Goal: Task Accomplishment & Management: Use online tool/utility

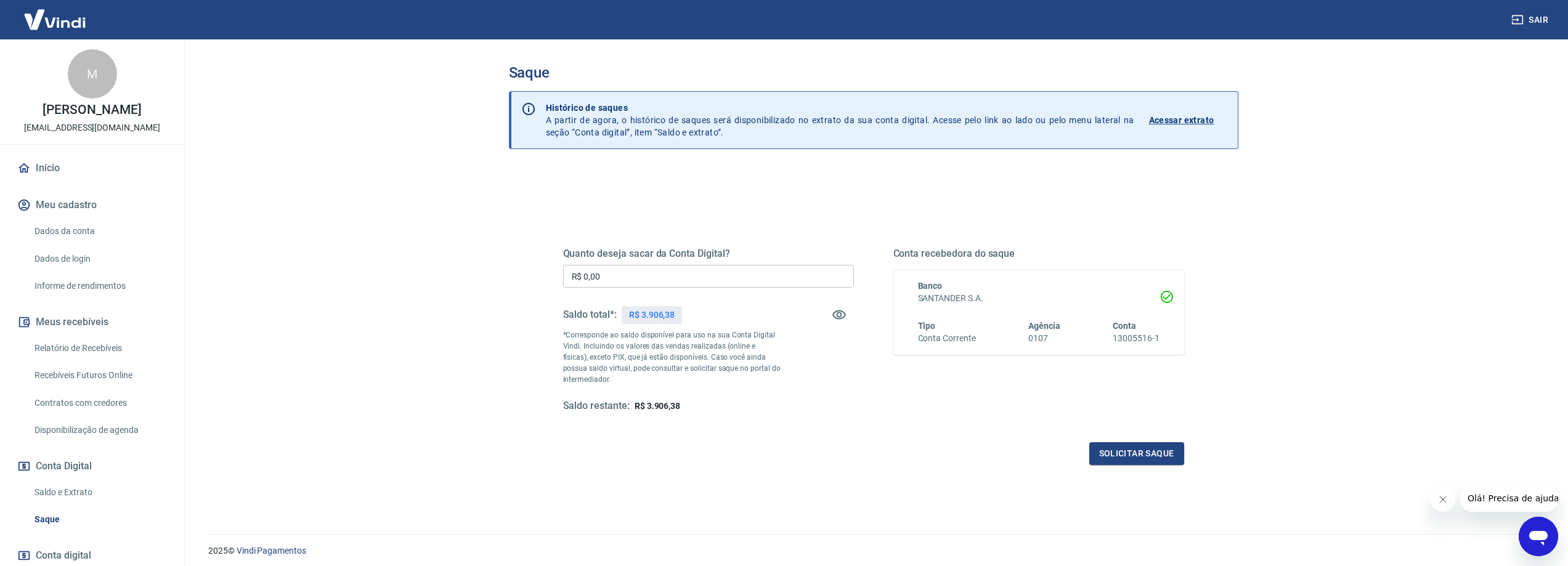
click at [674, 271] on input "R$ 0,00" at bounding box center [709, 276] width 291 height 23
type input "R$ 3.906,38"
click at [1135, 450] on button "Solicitar saque" at bounding box center [1137, 454] width 95 height 23
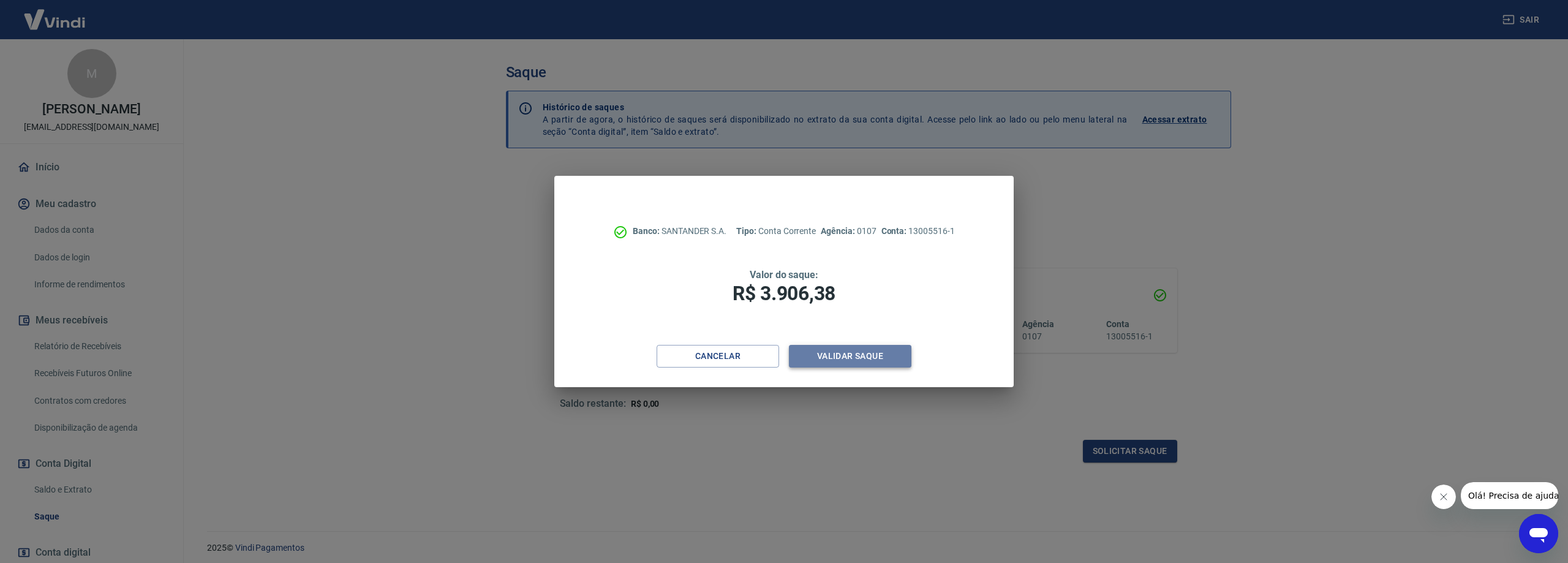
click at [854, 354] on button "Validar saque" at bounding box center [850, 356] width 122 height 23
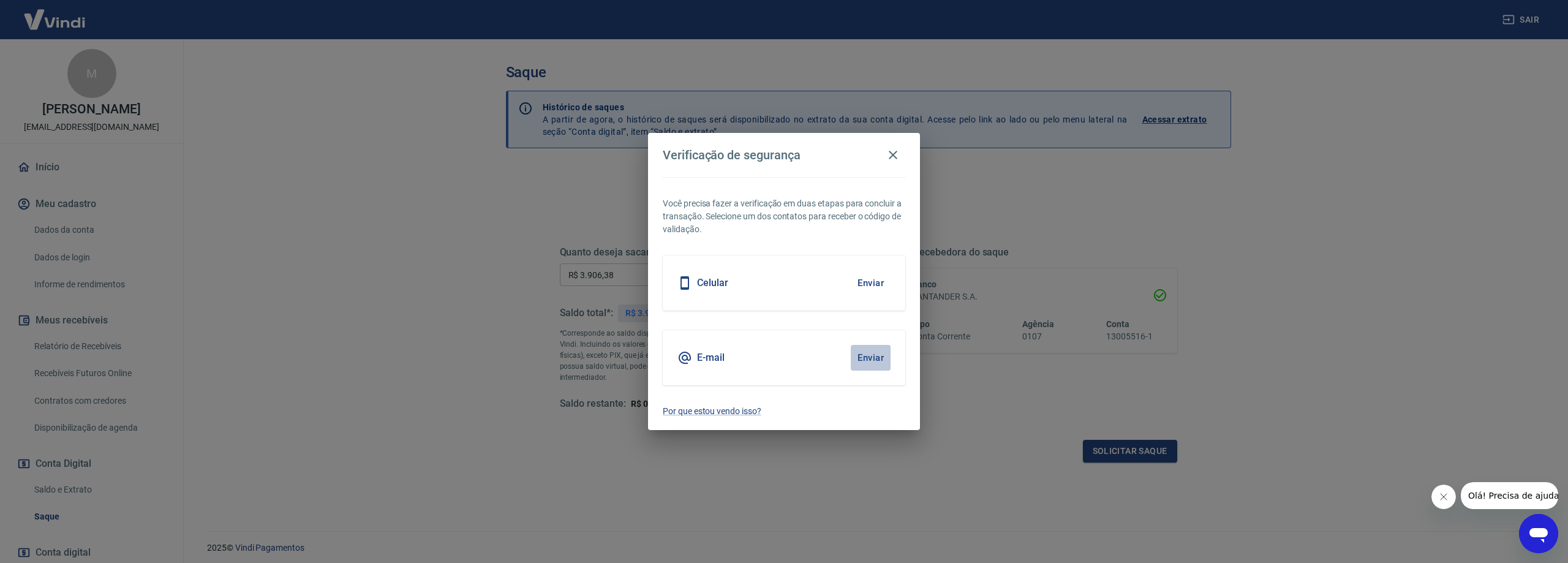
click at [868, 356] on button "Enviar" at bounding box center [870, 358] width 40 height 26
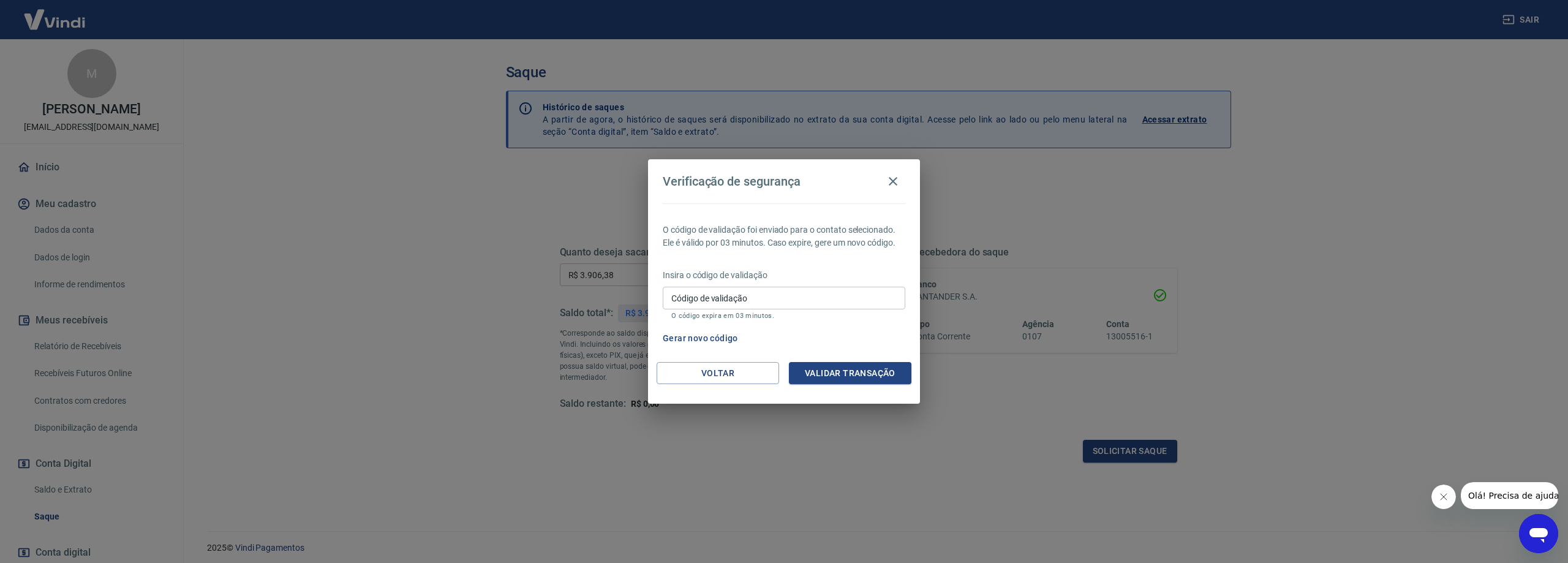
click at [721, 331] on button "Gerar novo código" at bounding box center [701, 339] width 85 height 23
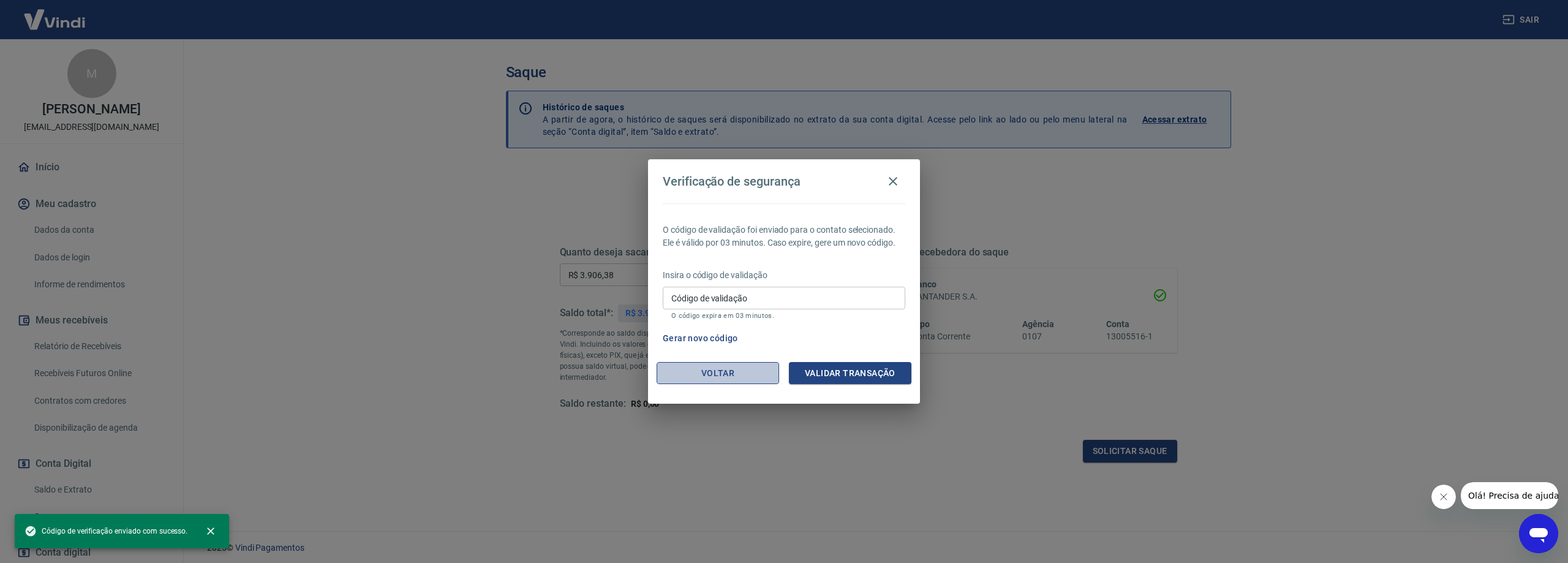
click at [706, 376] on button "Voltar" at bounding box center [718, 374] width 122 height 23
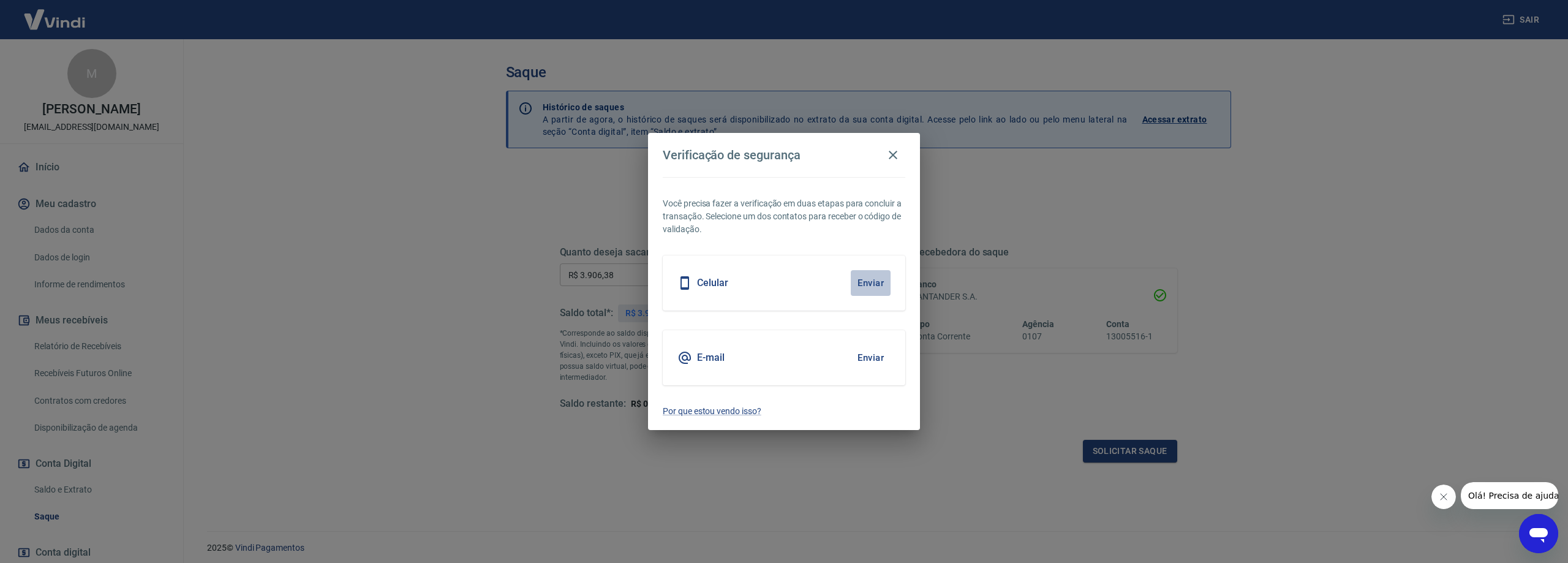
click at [873, 284] on button "Enviar" at bounding box center [870, 283] width 40 height 26
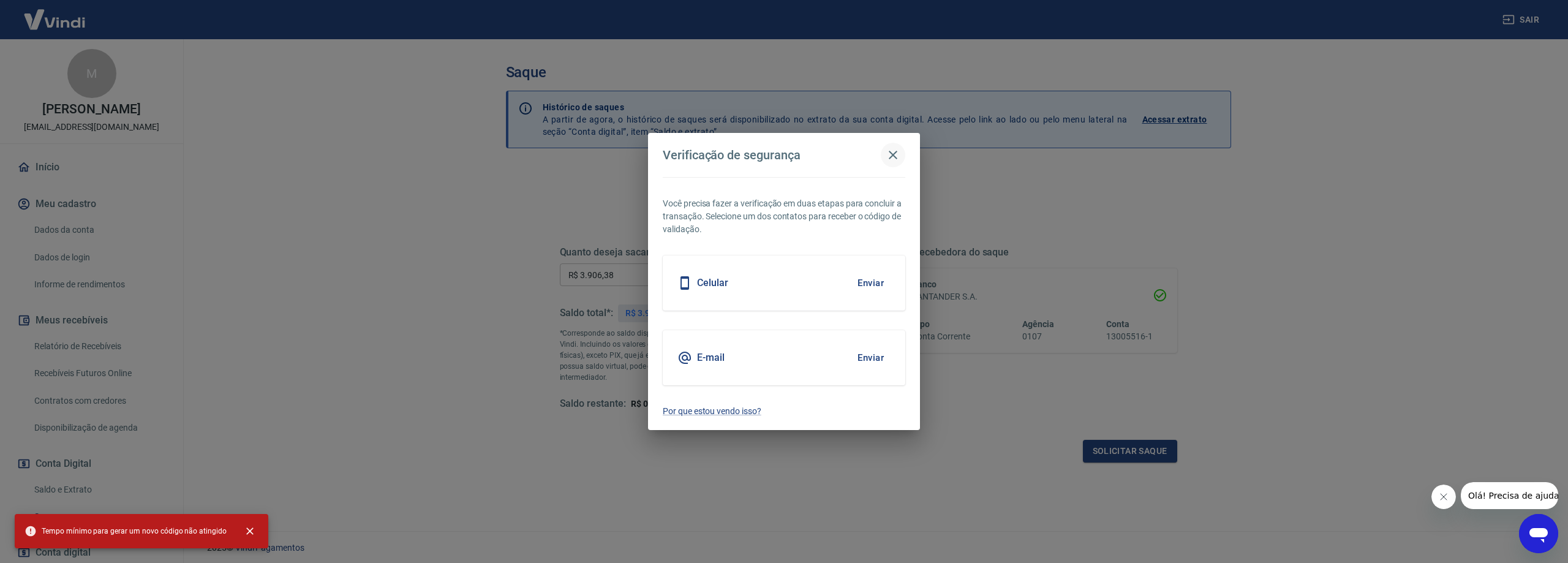
click at [896, 154] on icon "button" at bounding box center [893, 155] width 15 height 15
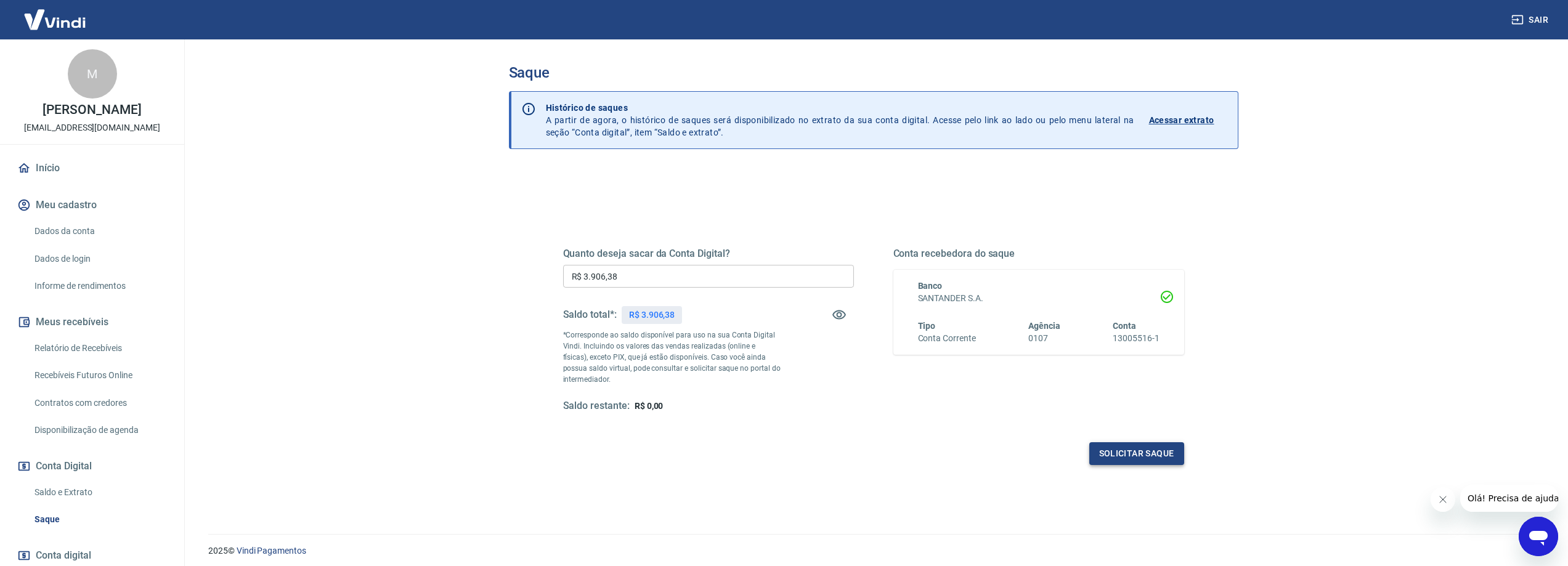
click at [1129, 448] on button "Solicitar saque" at bounding box center [1137, 454] width 95 height 23
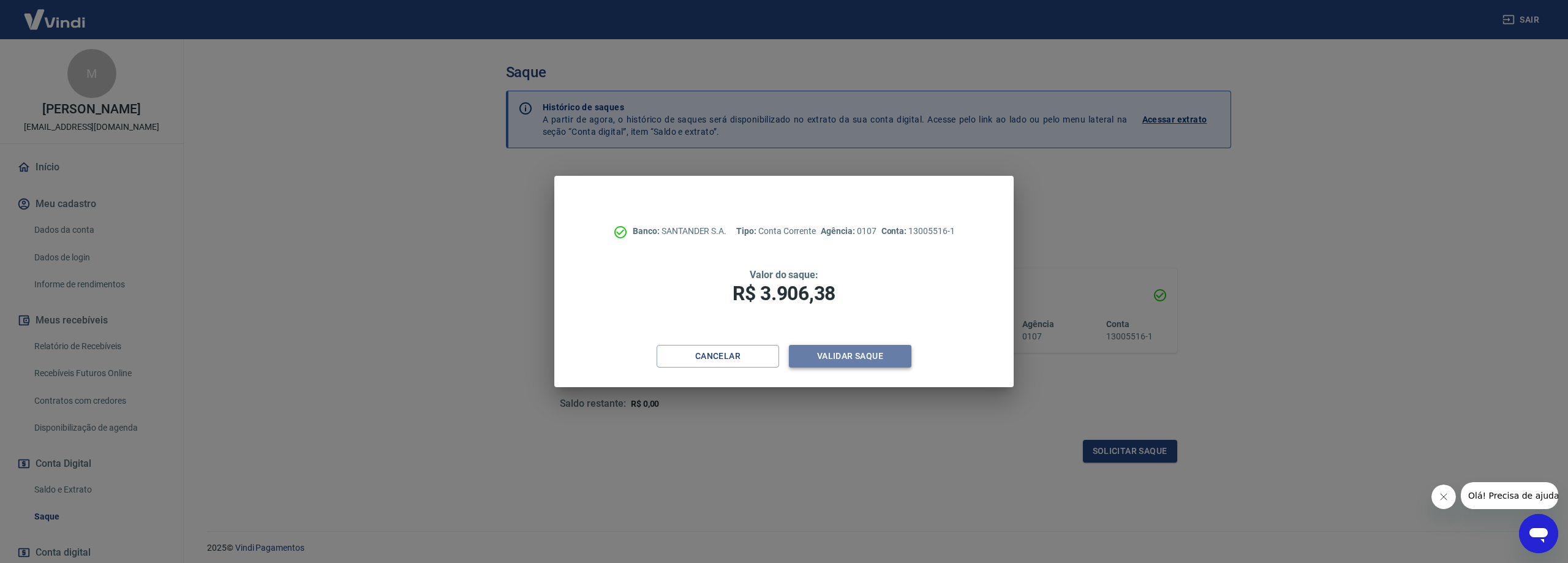
click at [860, 352] on button "Validar saque" at bounding box center [850, 356] width 122 height 23
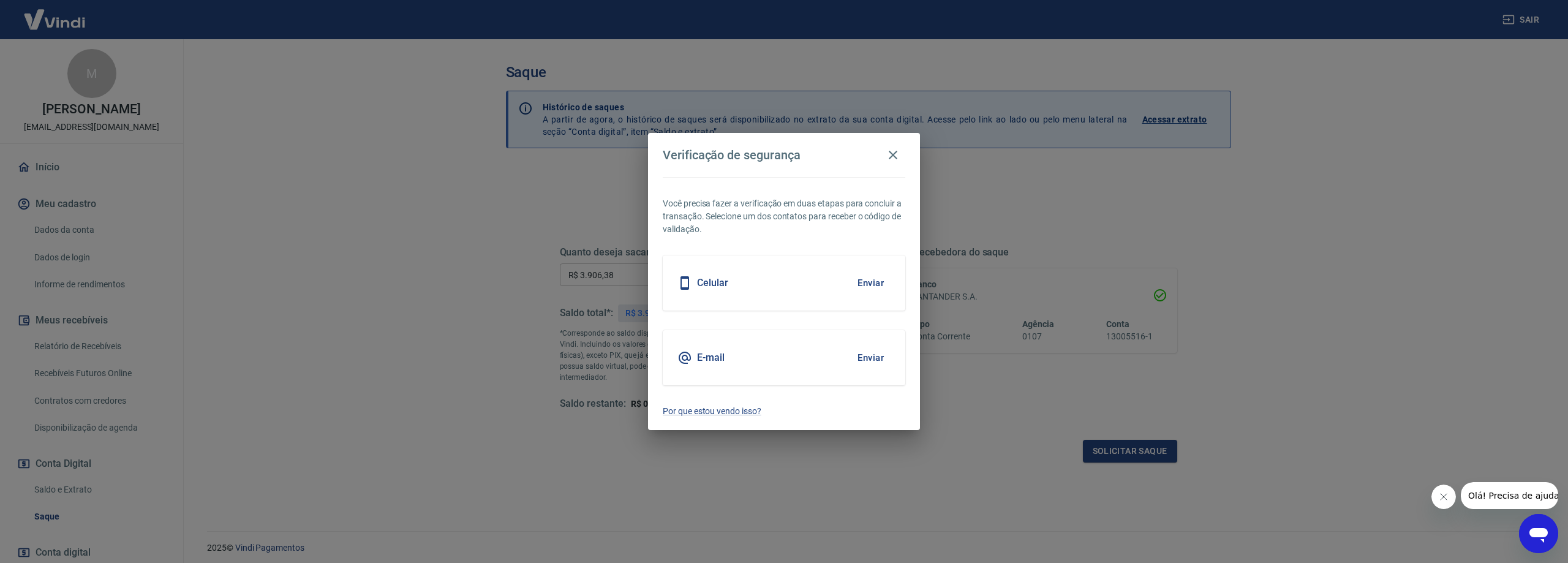
click at [880, 354] on button "Enviar" at bounding box center [870, 358] width 40 height 26
click at [897, 152] on icon "button" at bounding box center [893, 155] width 9 height 9
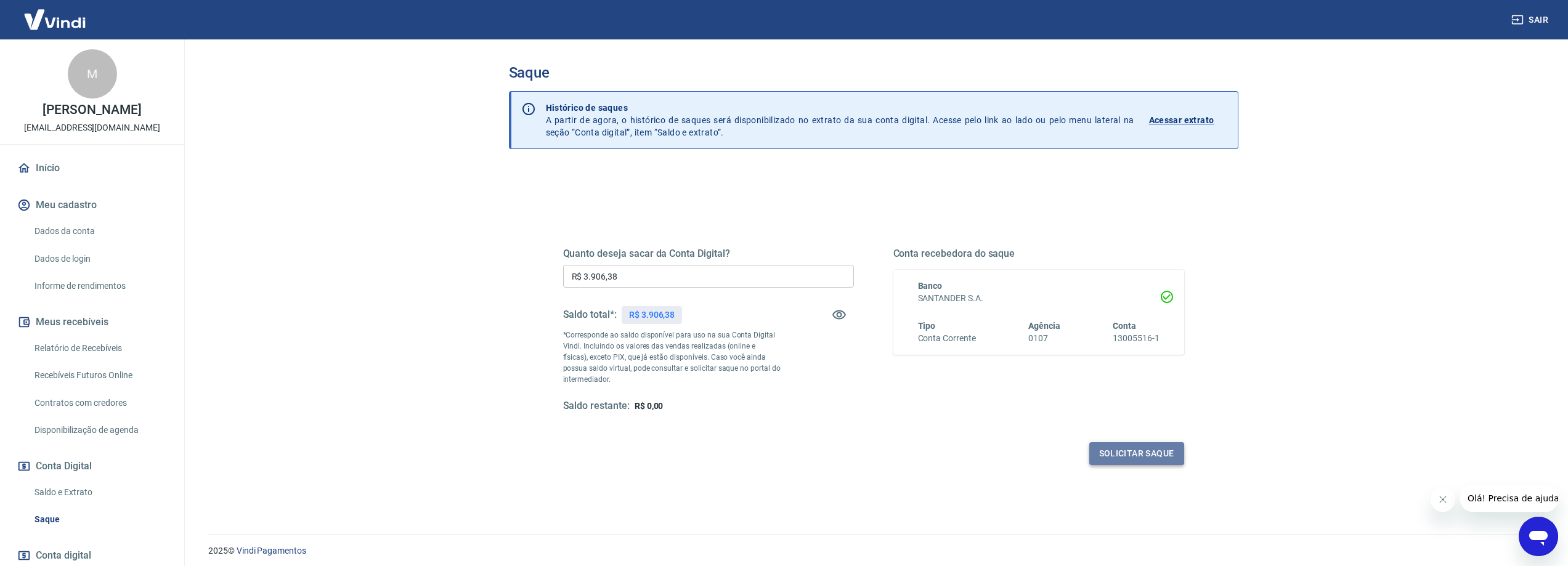
click at [1144, 454] on button "Solicitar saque" at bounding box center [1137, 454] width 95 height 23
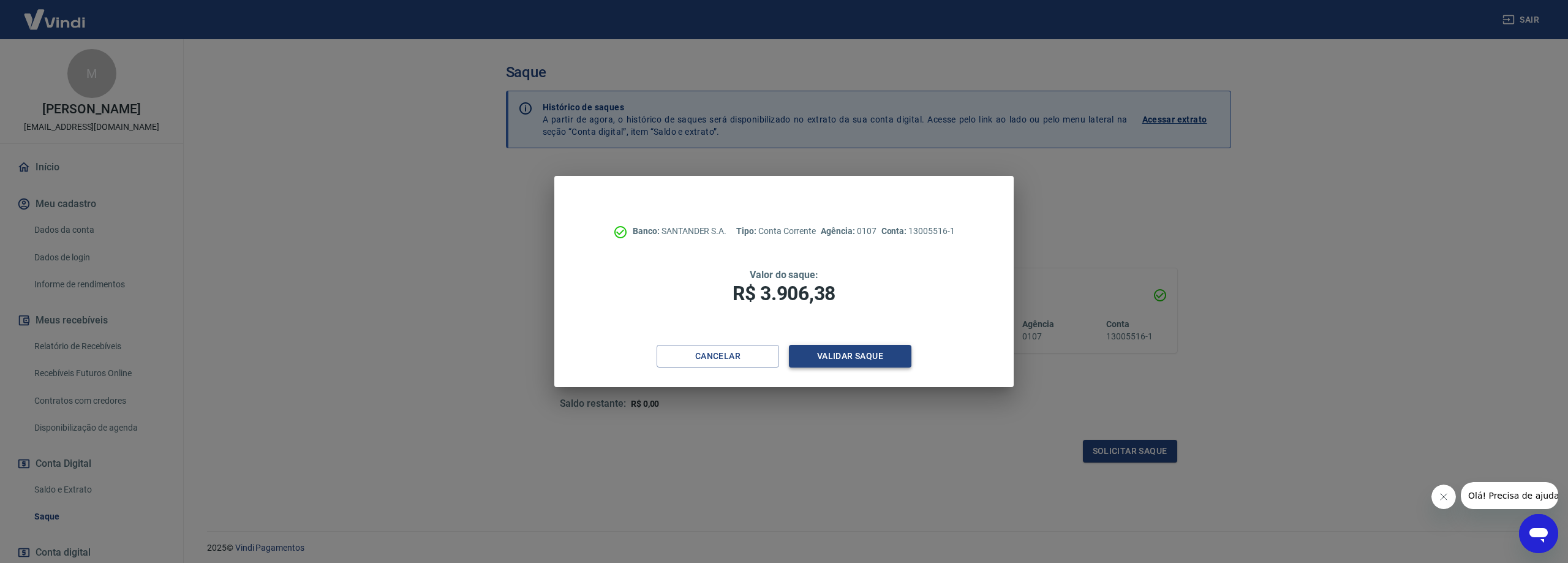
click at [836, 362] on button "Validar saque" at bounding box center [850, 356] width 122 height 23
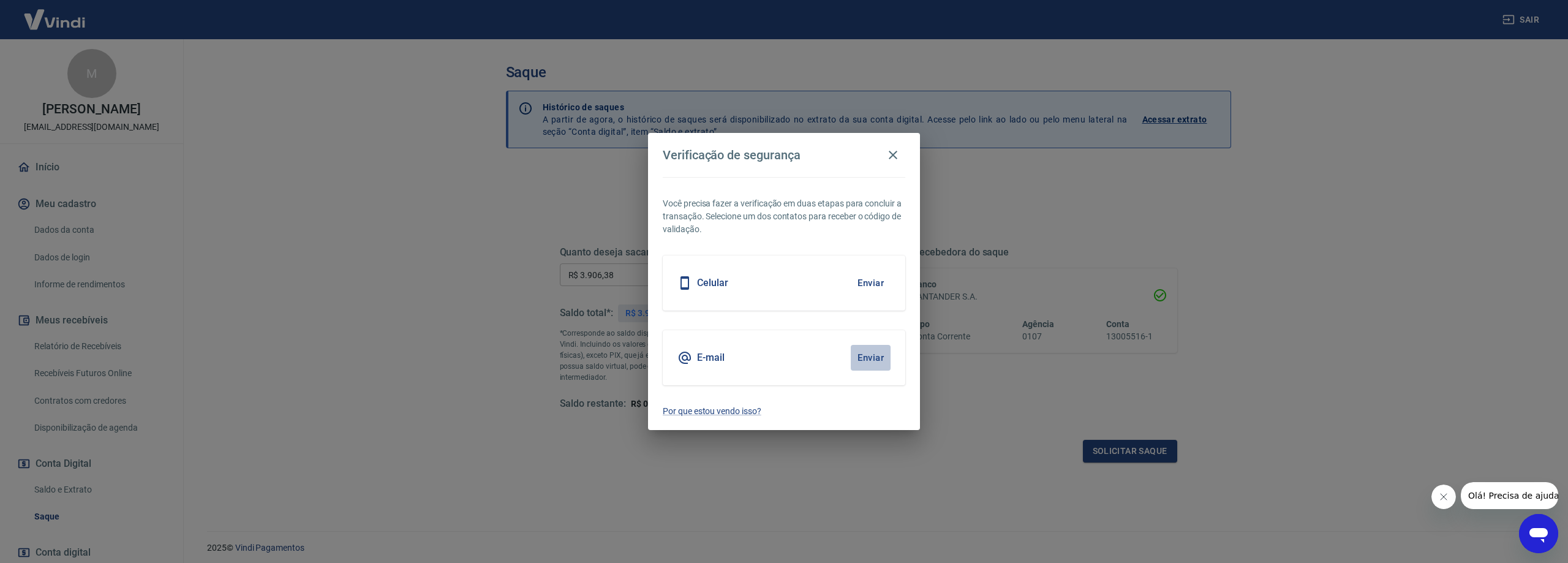
click at [875, 358] on button "Enviar" at bounding box center [870, 358] width 40 height 26
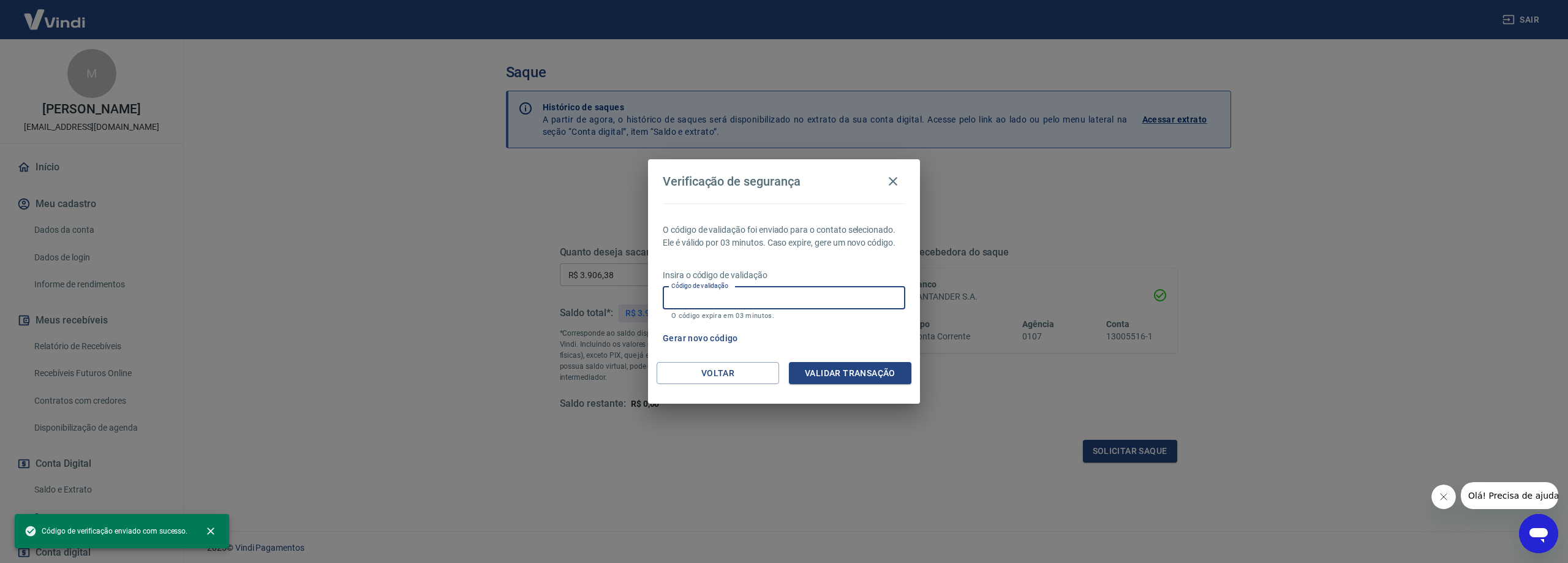
paste input "160629"
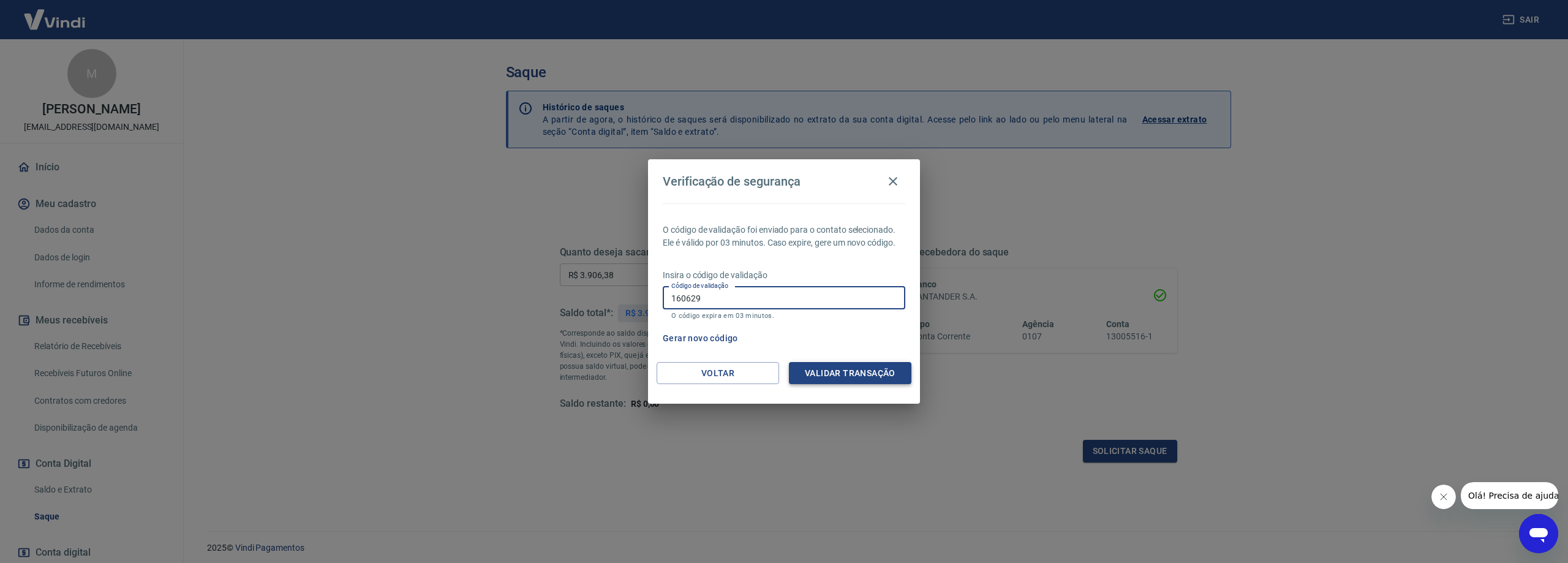
type input "160629"
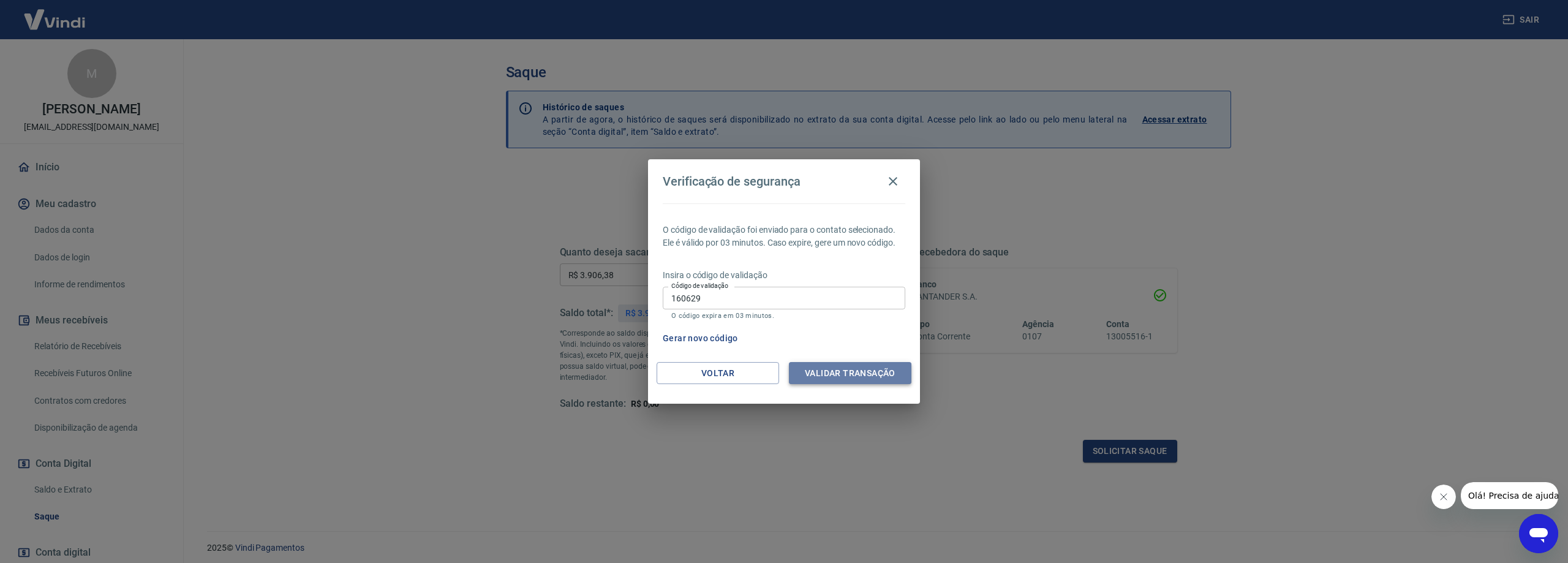
click at [859, 365] on button "Validar transação" at bounding box center [850, 374] width 122 height 23
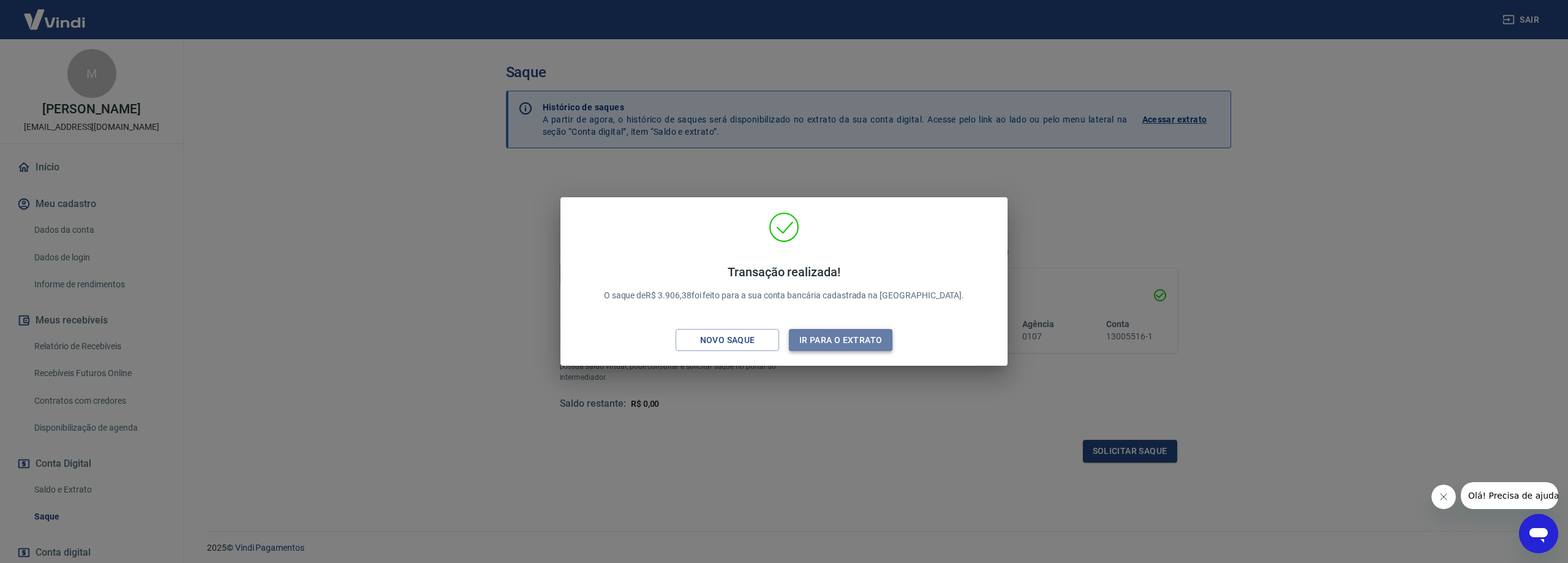
click at [845, 337] on button "Ir para o extrato" at bounding box center [841, 341] width 104 height 23
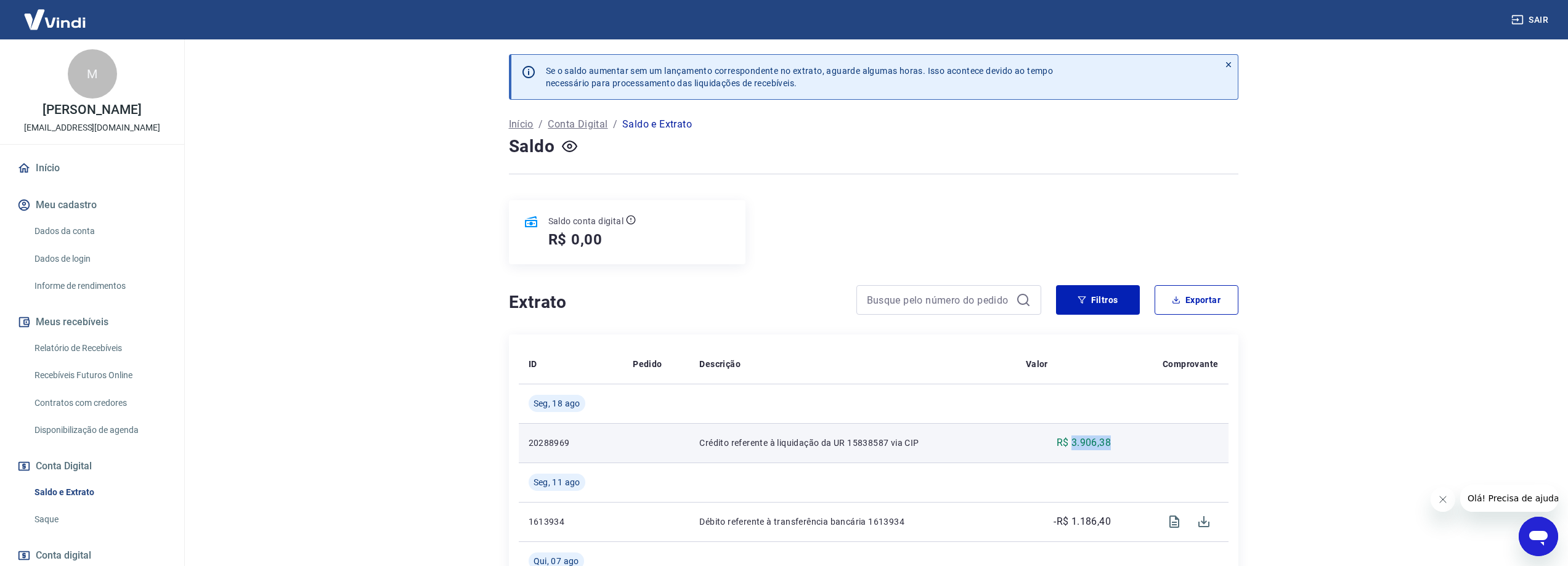
drag, startPoint x: 1073, startPoint y: 439, endPoint x: 1111, endPoint y: 443, distance: 38.2
click at [1114, 443] on td "R$ 3.906,38" at bounding box center [1068, 443] width 105 height 39
copy p "3.906,38"
